Goal: Obtain resource: Obtain resource

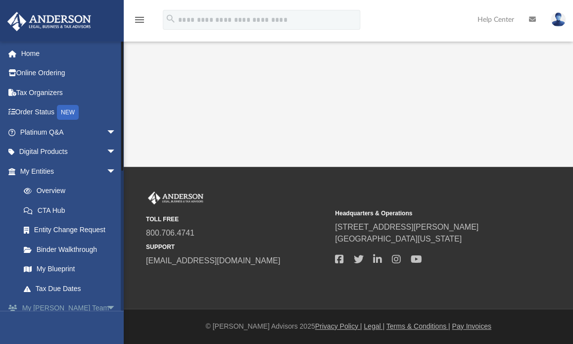
click at [106, 306] on span "arrow_drop_down" at bounding box center [116, 309] width 20 height 20
click at [106, 306] on span "arrow_drop_up" at bounding box center [116, 309] width 20 height 20
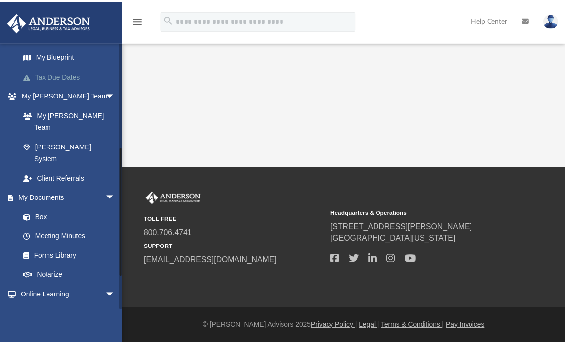
scroll to position [215, 0]
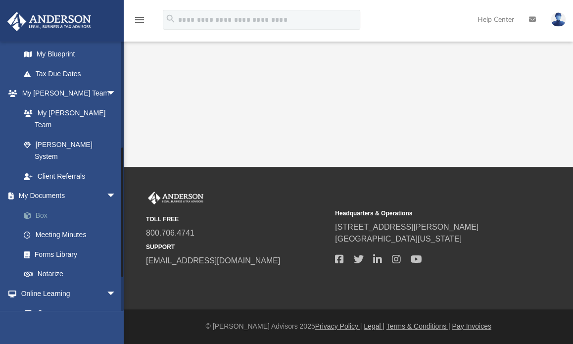
click at [41, 205] on link "Box" at bounding box center [72, 215] width 117 height 20
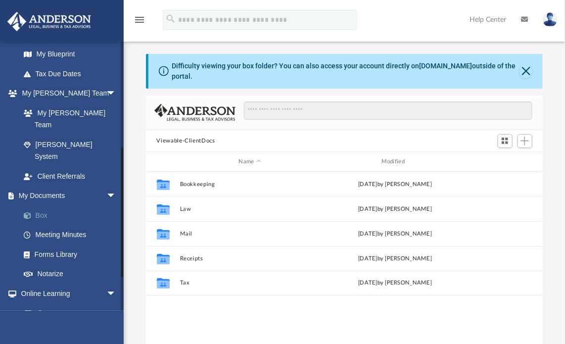
scroll to position [217, 390]
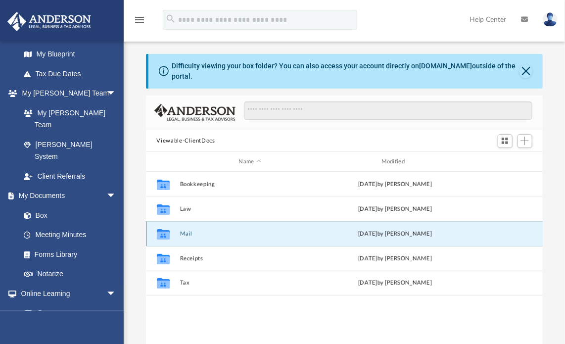
click at [186, 231] on button "Mail" at bounding box center [250, 234] width 141 height 6
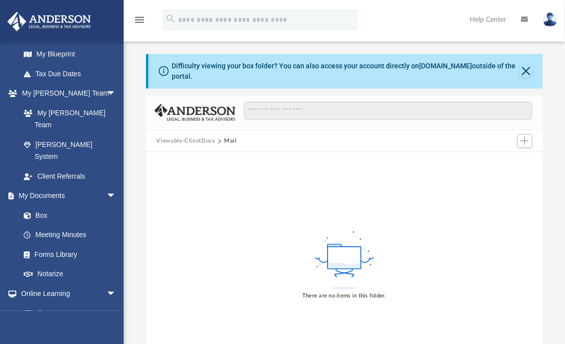
click at [190, 137] on button "Viewable-ClientDocs" at bounding box center [185, 141] width 58 height 9
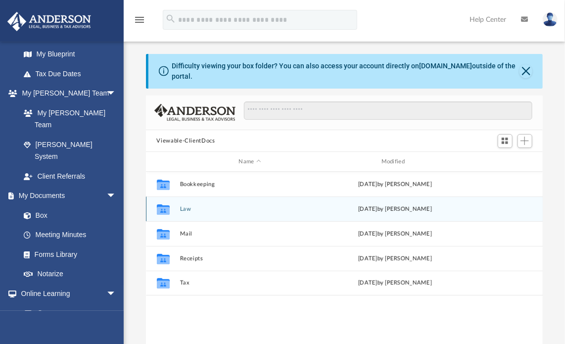
click at [185, 206] on button "Law" at bounding box center [250, 209] width 141 height 6
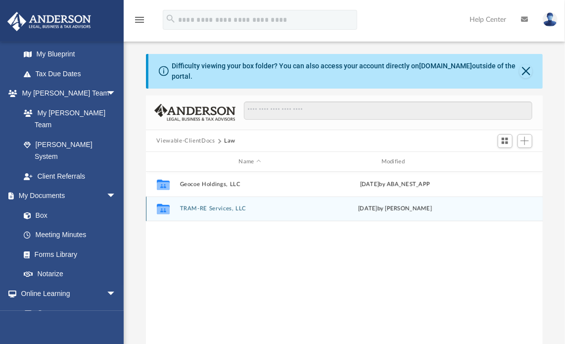
click at [190, 206] on button "TRAM-RE Services, LLC" at bounding box center [250, 209] width 141 height 6
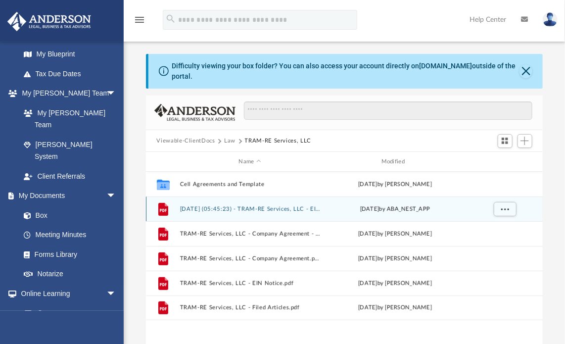
click at [230, 198] on div "File [DATE] (05:45:23) - TRAM-RE Services, LLC - EIN Letter from IRS.pdf [DATE]…" at bounding box center [345, 209] width 398 height 25
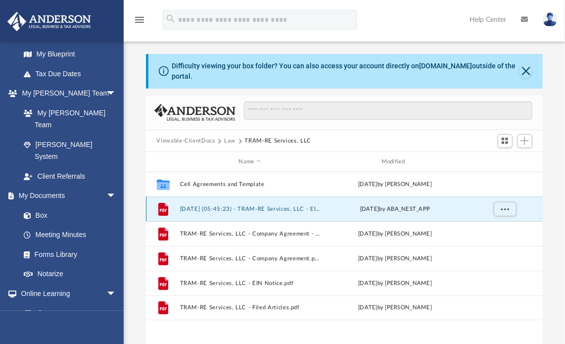
click at [208, 206] on button "[DATE] (05:45:23) - TRAM-RE Services, LLC - EIN Letter from IRS.pdf" at bounding box center [250, 209] width 141 height 6
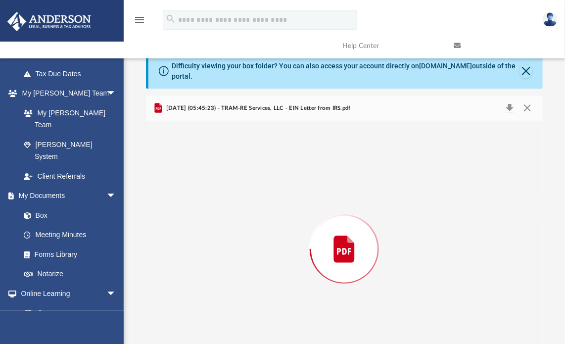
scroll to position [26, 0]
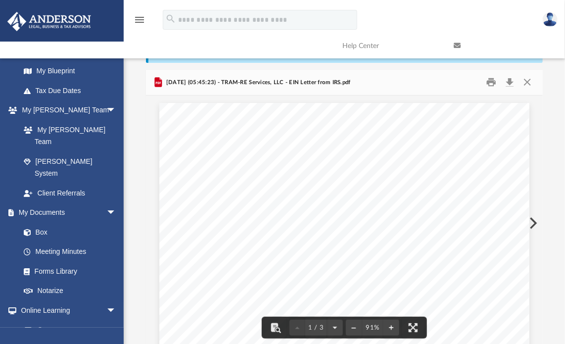
drag, startPoint x: 535, startPoint y: 123, endPoint x: 537, endPoint y: 134, distance: 11.6
click at [537, 134] on div "Document Viewer" at bounding box center [345, 224] width 398 height 256
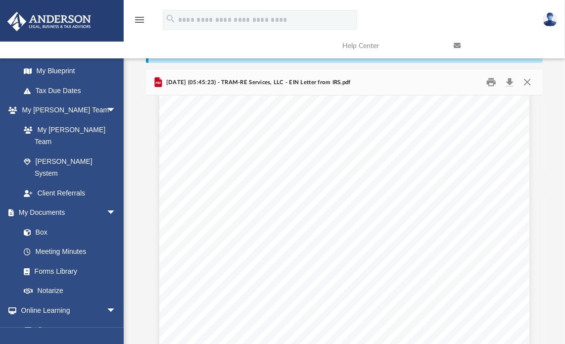
scroll to position [0, 0]
click at [524, 75] on button "Close" at bounding box center [528, 82] width 18 height 15
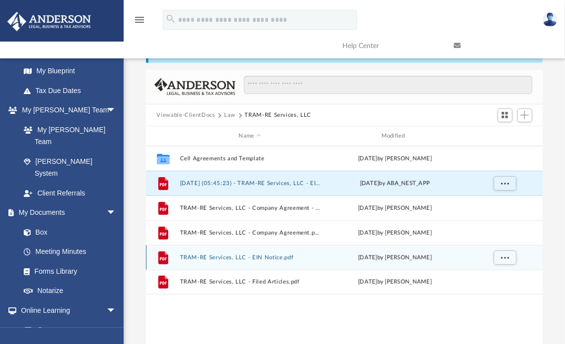
click at [200, 255] on button "TRAM-RE Services, LLC - EIN Notice.pdf" at bounding box center [250, 258] width 141 height 6
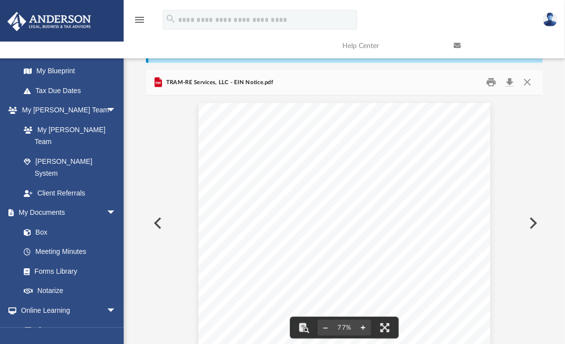
click at [363, 317] on button "File preview" at bounding box center [364, 328] width 16 height 22
click at [364, 317] on button "File preview" at bounding box center [364, 328] width 16 height 22
click at [322, 320] on button "File preview" at bounding box center [326, 328] width 16 height 22
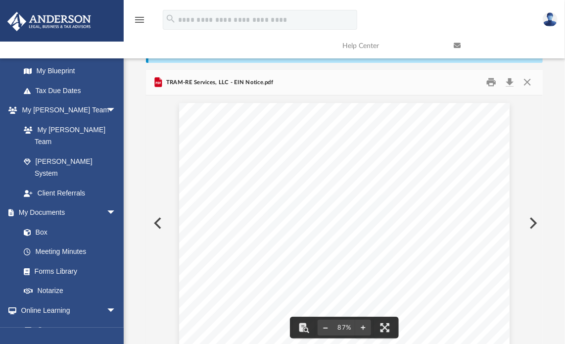
click at [322, 320] on button "File preview" at bounding box center [326, 328] width 16 height 22
click at [529, 75] on button "Close" at bounding box center [528, 82] width 18 height 15
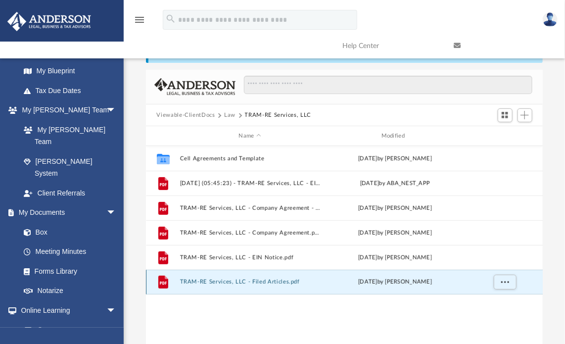
click at [262, 279] on button "TRAM-RE Services, LLC - Filed Articles.pdf" at bounding box center [250, 282] width 141 height 6
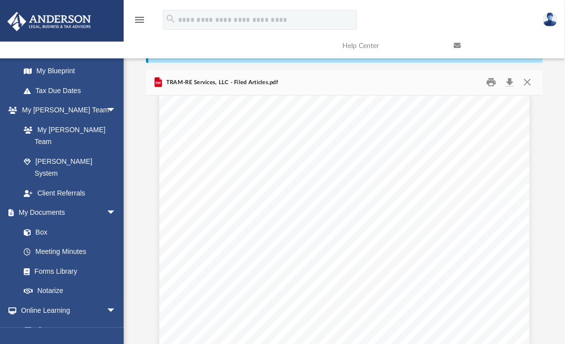
scroll to position [2527, 0]
